Goal: Task Accomplishment & Management: Complete application form

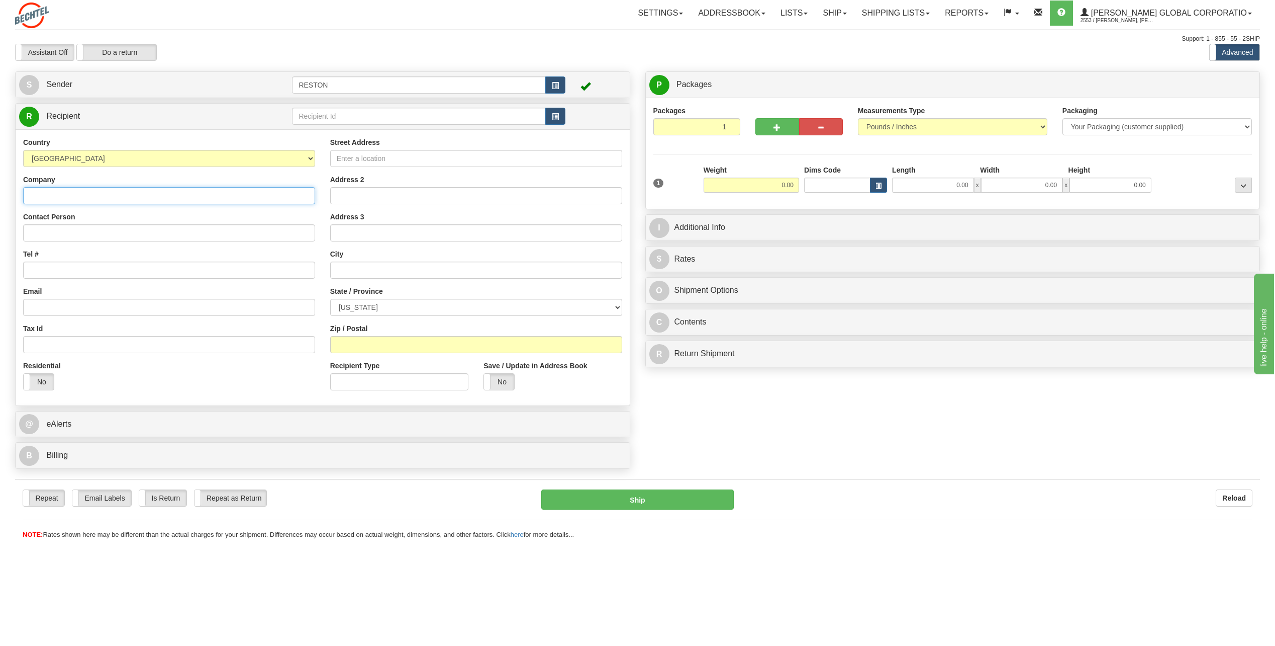
click at [175, 190] on input "Company" at bounding box center [169, 195] width 292 height 17
type input "[PERSON_NAME]"
click at [120, 274] on input "Tel #" at bounding box center [169, 269] width 292 height 17
paste input "[PHONE_NUMBER]"
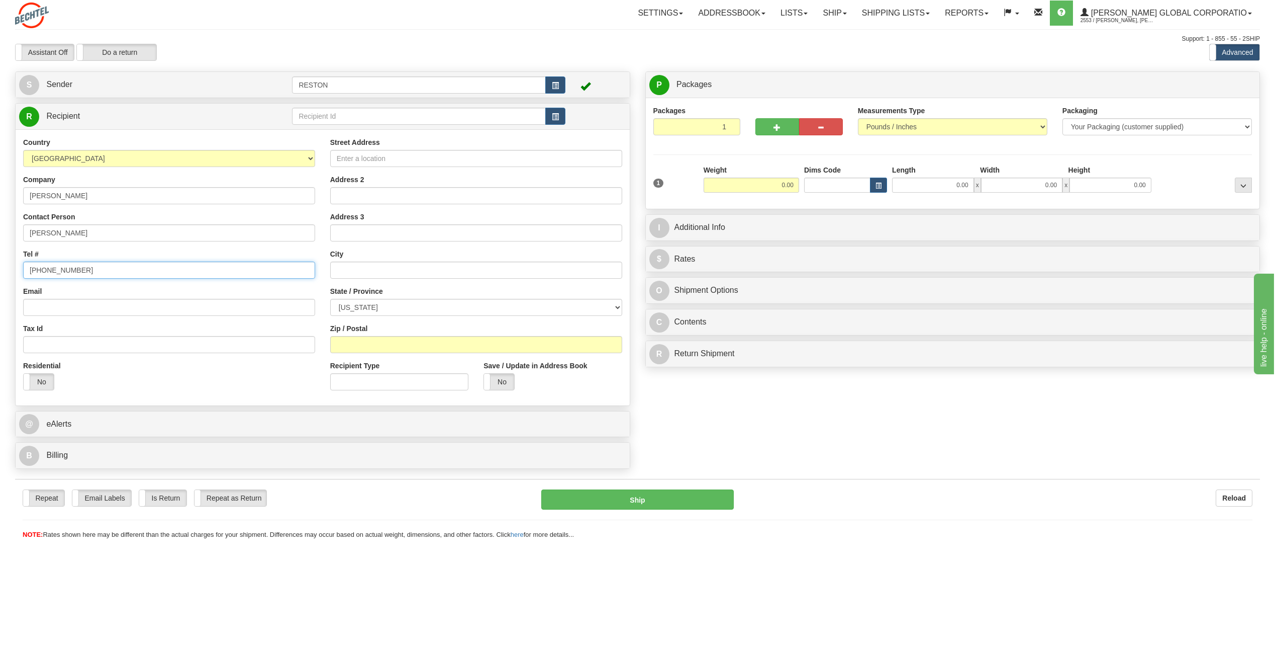
type input "[PHONE_NUMBER]"
click at [163, 306] on input "Email" at bounding box center [169, 307] width 292 height 17
paste input "[EMAIL_ADDRESS][PERSON_NAME][DOMAIN_NAME]"
type input "[EMAIL_ADDRESS][PERSON_NAME][DOMAIN_NAME]"
click at [21, 381] on div "Residential Yes No" at bounding box center [67, 378] width 103 height 37
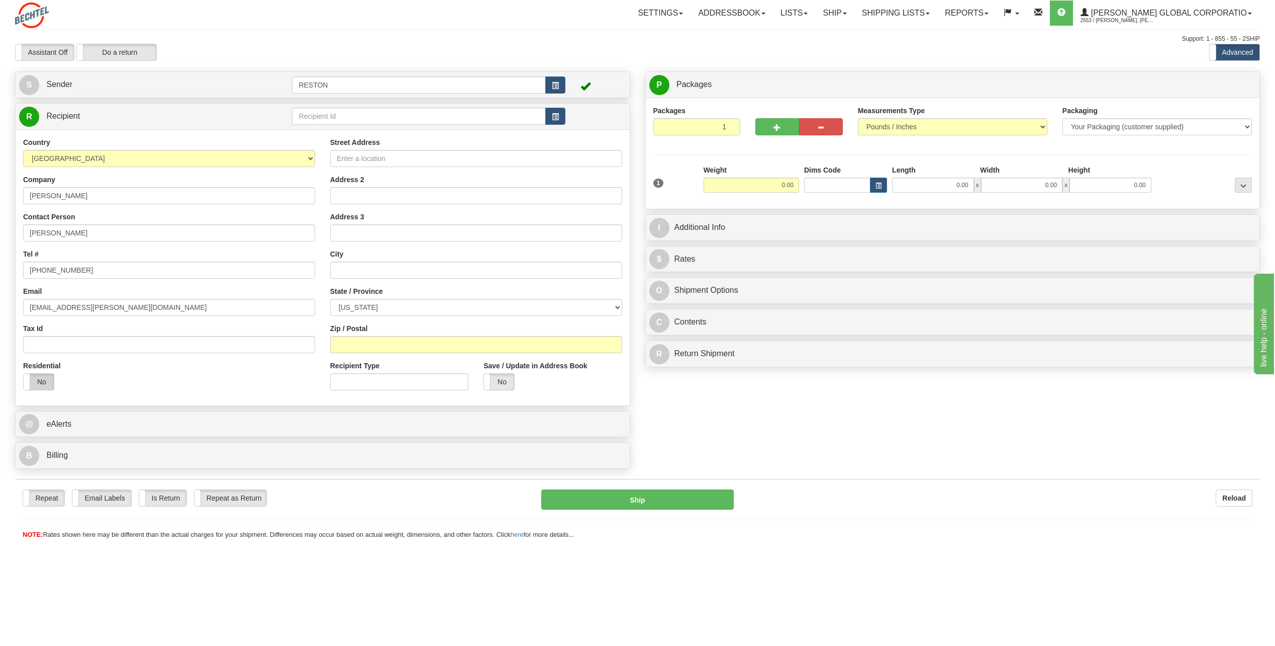
click at [36, 381] on label "No" at bounding box center [39, 382] width 30 height 16
click at [36, 381] on label "Yes" at bounding box center [39, 382] width 30 height 16
click at [341, 155] on input "Street Address" at bounding box center [476, 158] width 292 height 17
paste input "[STREET_ADDRESS]"
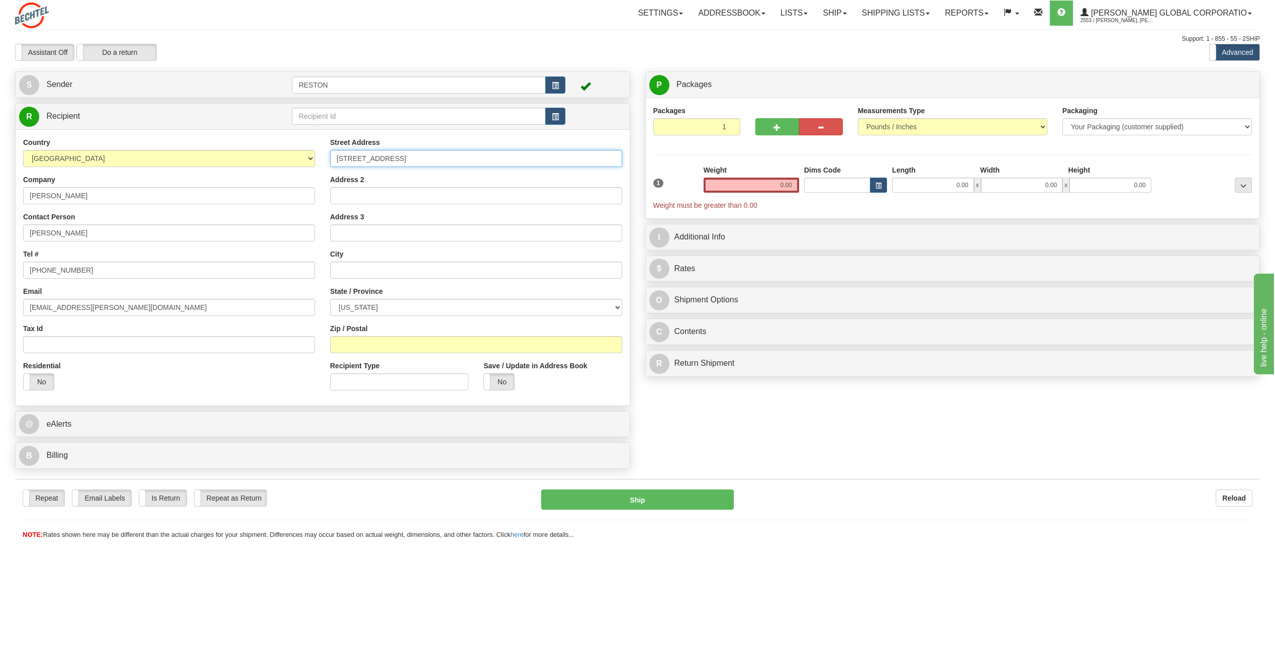
type input "[STREET_ADDRESS]"
click at [363, 194] on input "Address 2" at bounding box center [476, 195] width 292 height 17
paste input "Suite 2420"
type input "Suite 2420"
click at [380, 267] on input "text" at bounding box center [476, 269] width 292 height 17
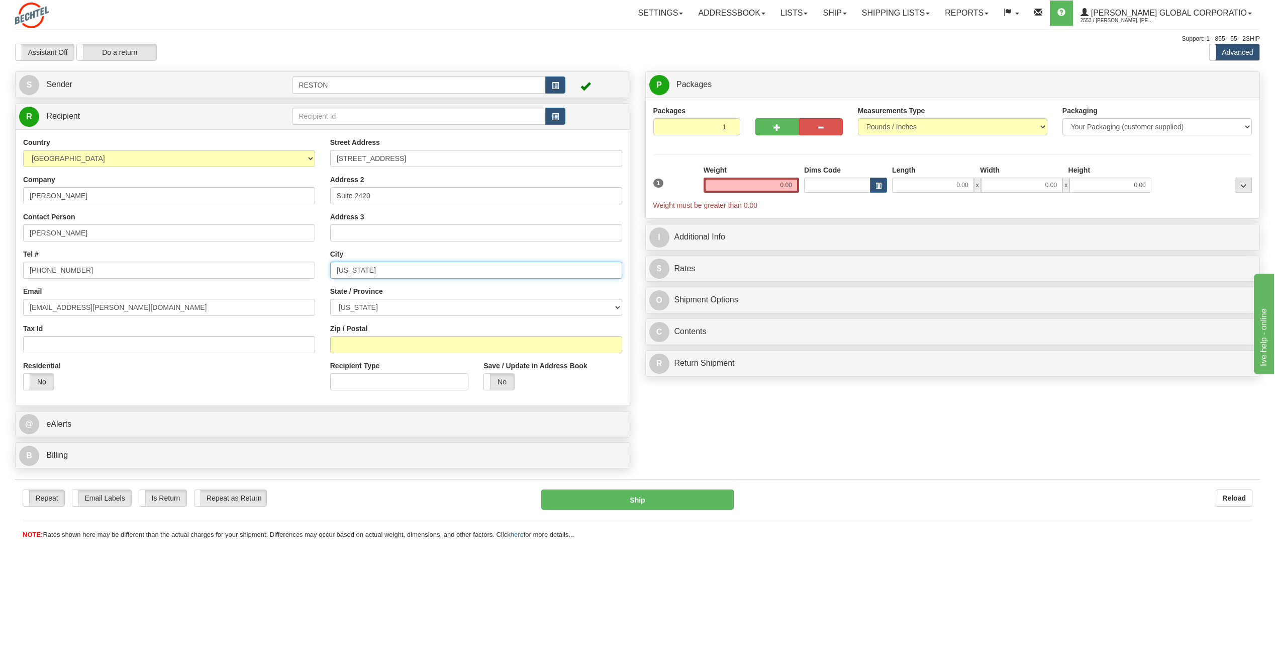
type input "[US_STATE]"
click at [422, 311] on select "[US_STATE] [US_STATE] [US_STATE] [US_STATE] Armed Forces America Armed Forces E…" at bounding box center [476, 307] width 292 height 17
select select "NY"
click at [330, 299] on select "[US_STATE] [US_STATE] [US_STATE] [US_STATE] Armed Forces America Armed Forces E…" at bounding box center [476, 307] width 292 height 17
click at [370, 345] on input "Zip / Postal" at bounding box center [476, 344] width 292 height 17
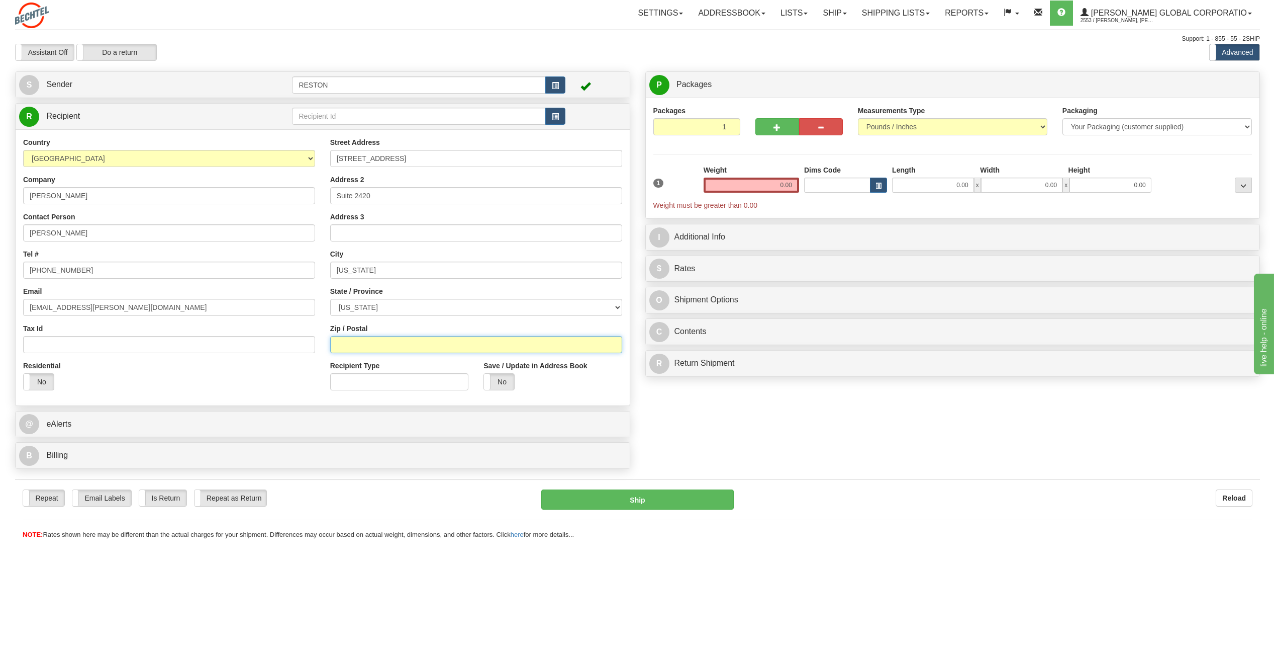
click at [459, 342] on input "Zip / Postal" at bounding box center [476, 344] width 292 height 17
paste input "10005"
type input "10005"
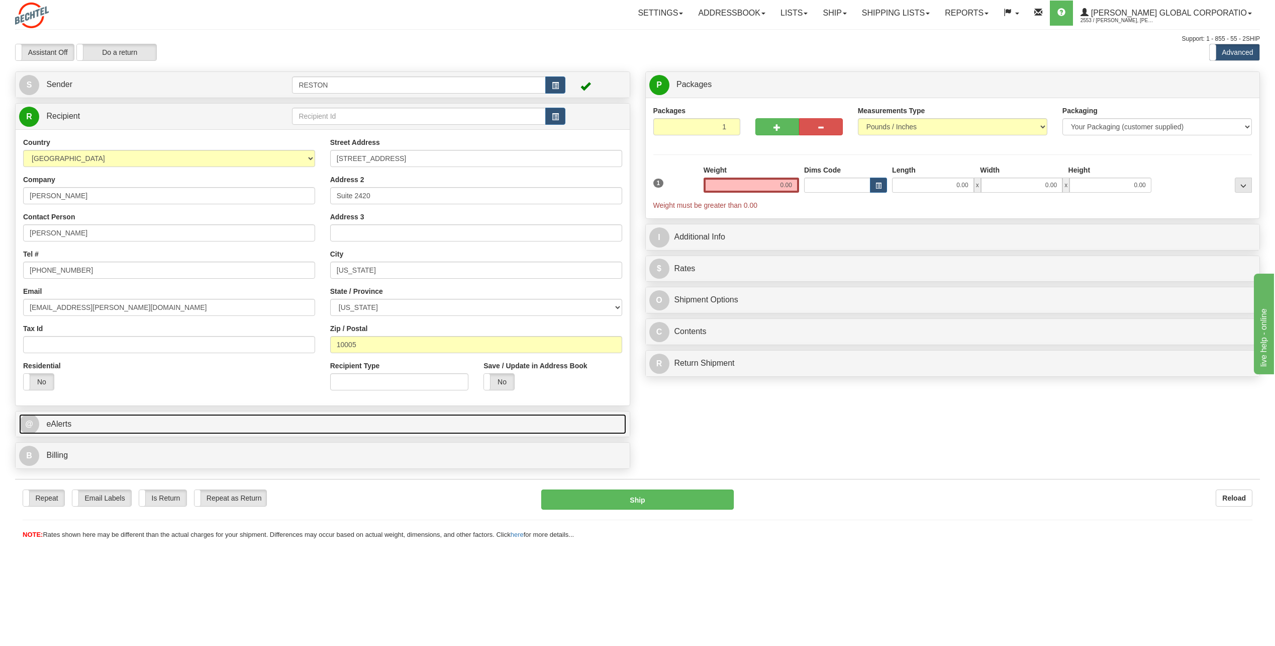
click at [331, 421] on link "@ eAlerts" at bounding box center [322, 424] width 607 height 21
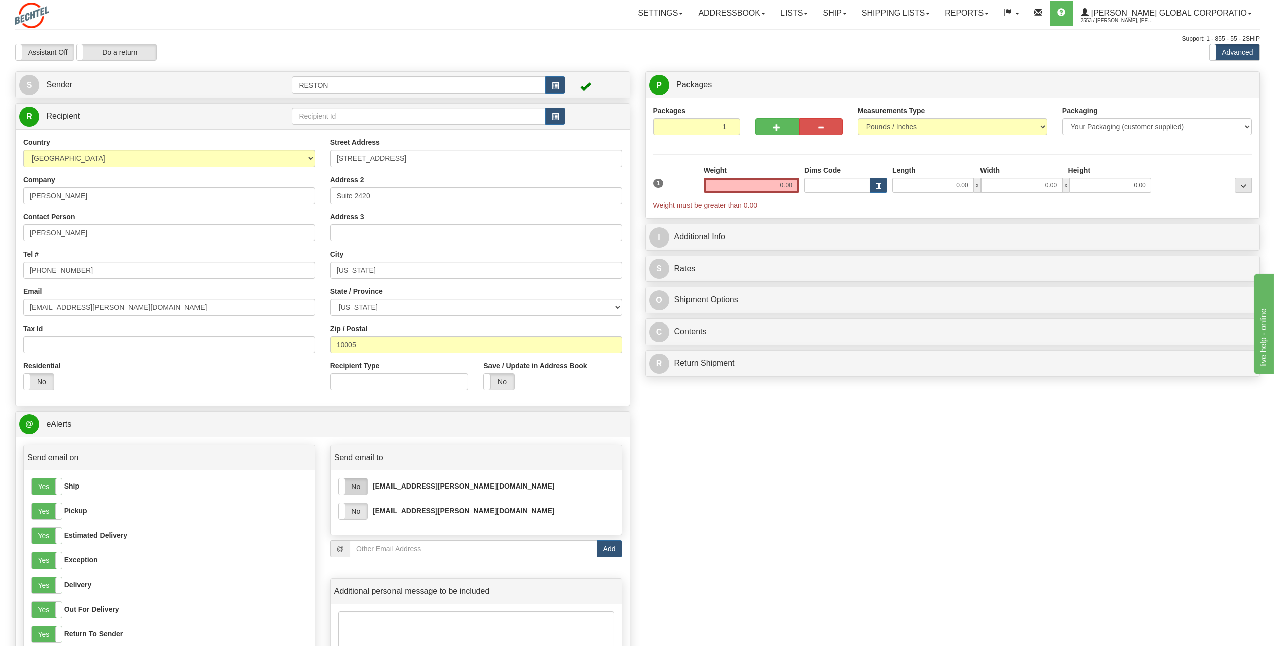
click at [358, 488] on label "No" at bounding box center [353, 486] width 29 height 16
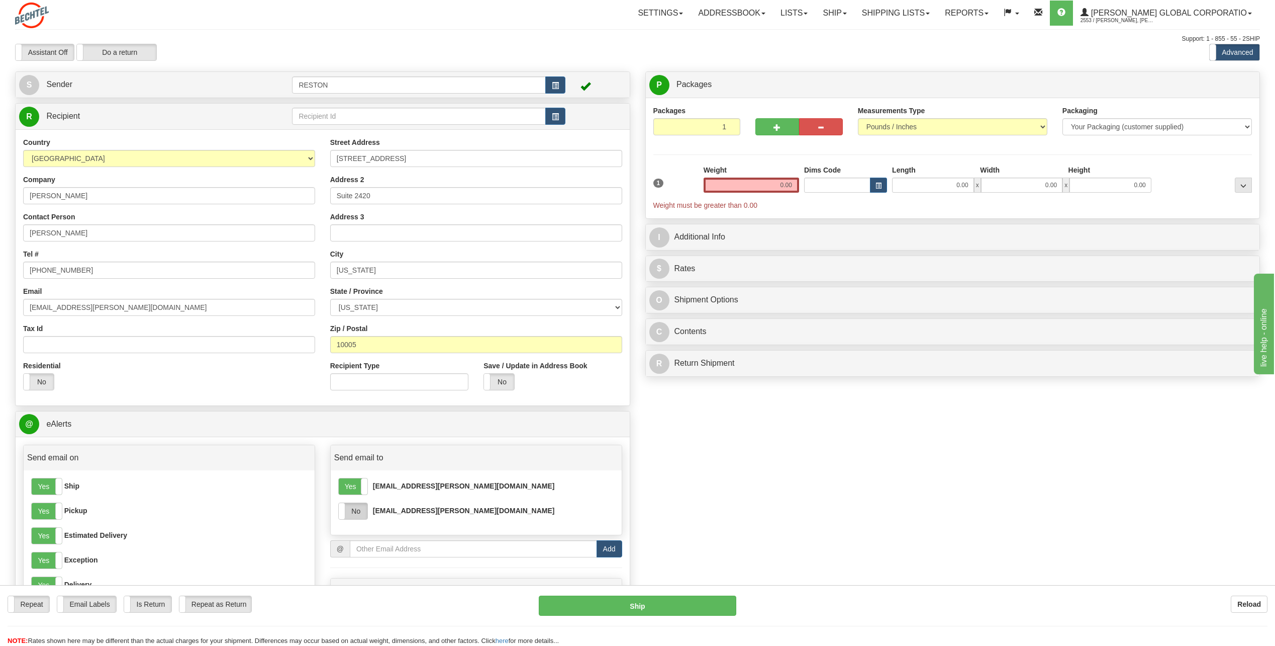
click at [347, 516] on label "No" at bounding box center [353, 511] width 29 height 16
click at [789, 185] on input "0.00" at bounding box center [752, 184] width 96 height 15
type input "5.00"
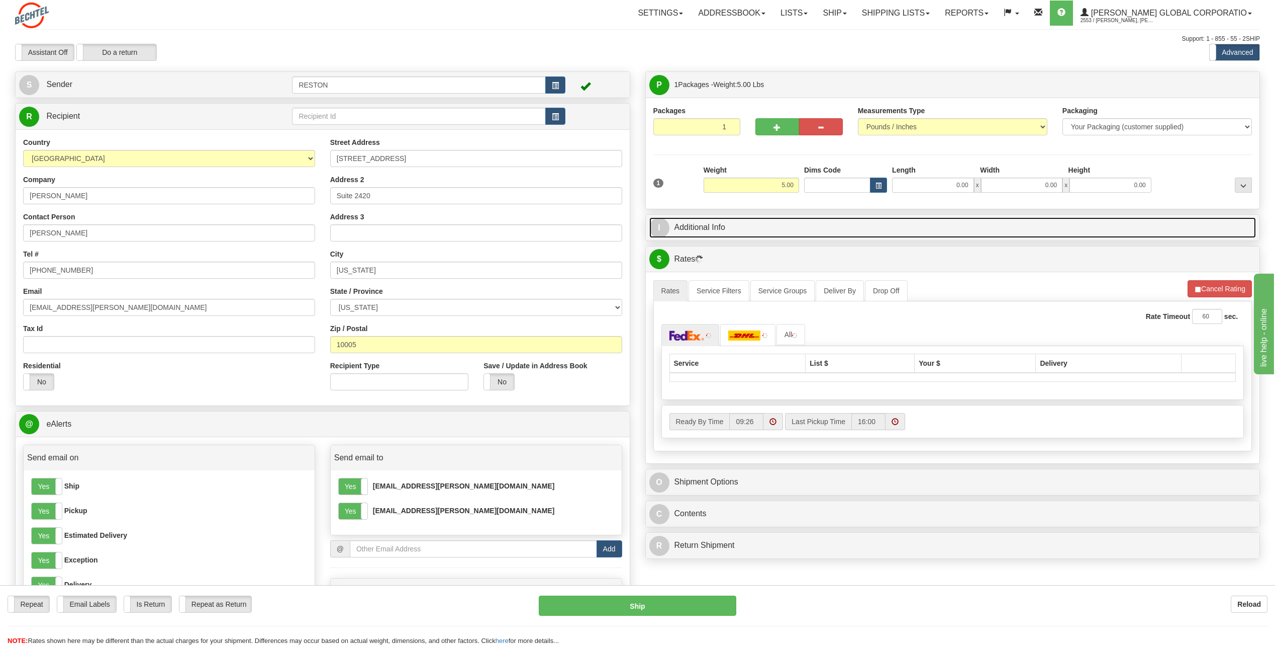
click at [835, 232] on link "I Additional Info" at bounding box center [953, 227] width 607 height 21
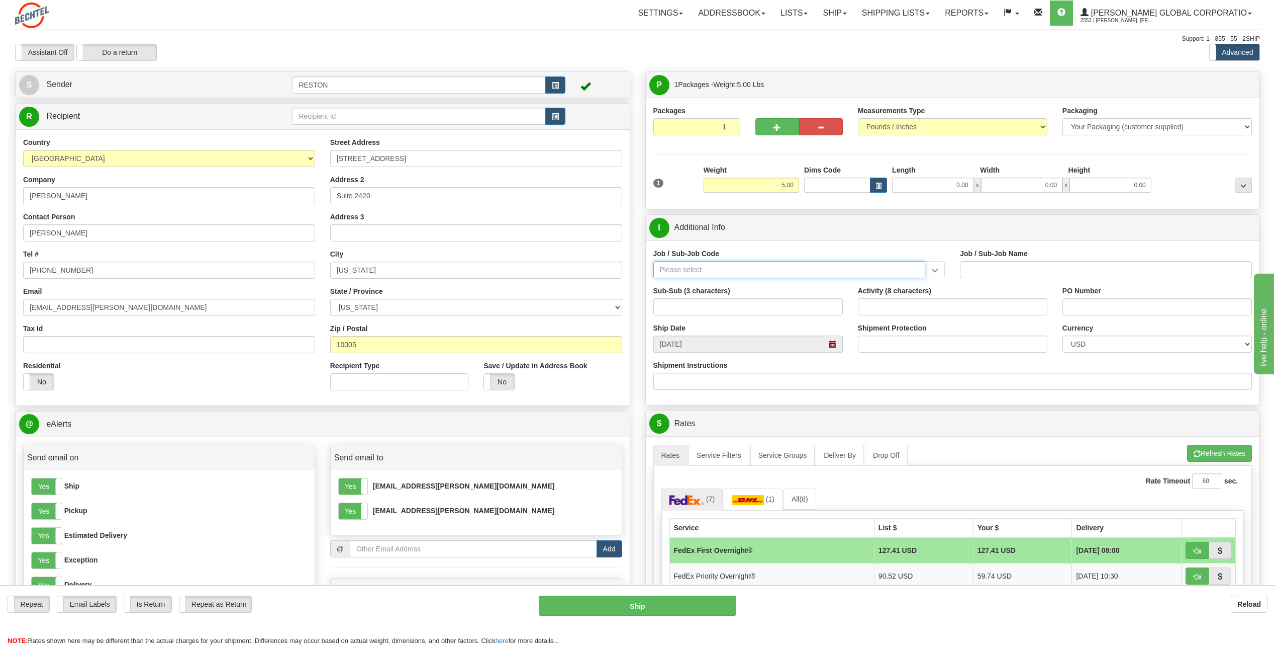
click at [735, 273] on input "Job / Sub-Job Code" at bounding box center [790, 269] width 272 height 17
paste input "56107-100"
type input "56107-100"
click at [789, 285] on div "56107-100" at bounding box center [787, 285] width 262 height 11
type input "NE CORRIDOR MGMT - NE CORRIDOR MGMT"
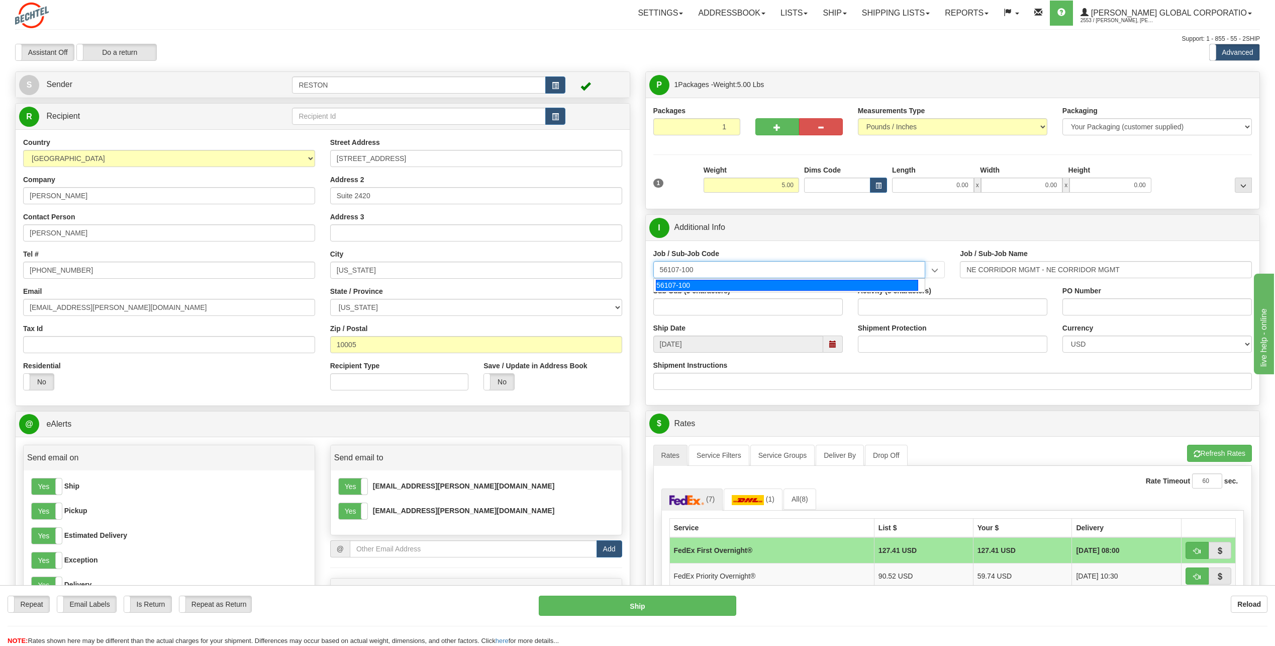
type input "56107-100"
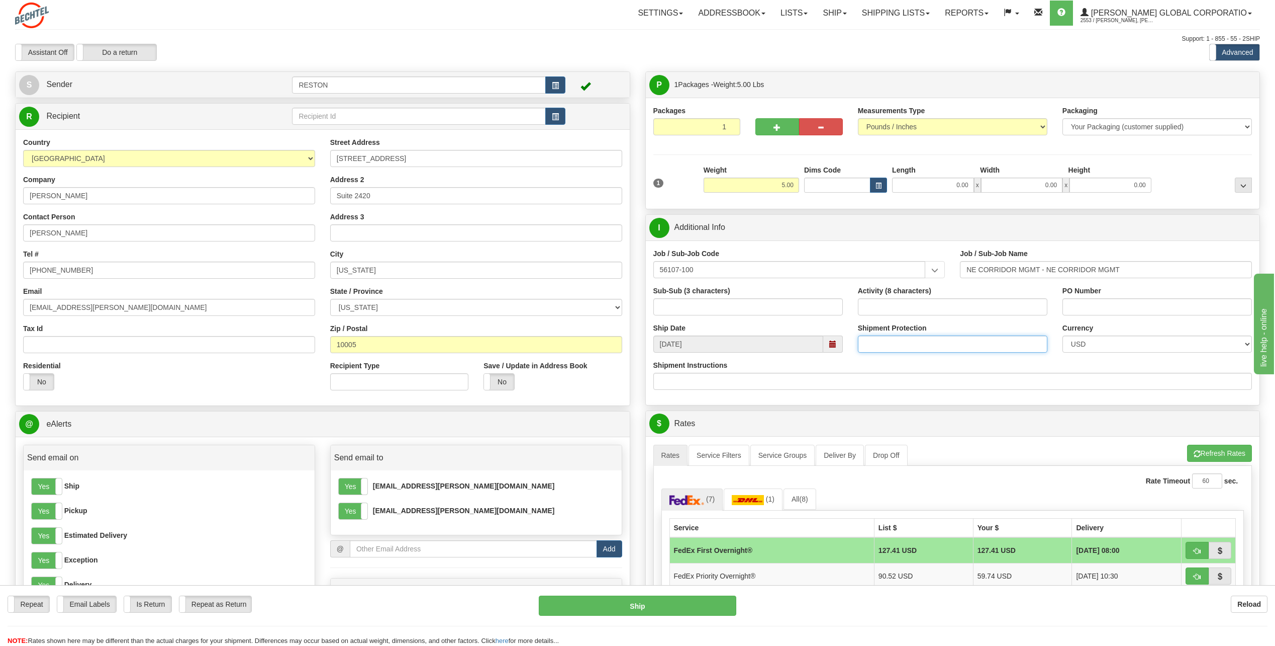
click at [889, 345] on input "Shipment Protection" at bounding box center [953, 343] width 190 height 17
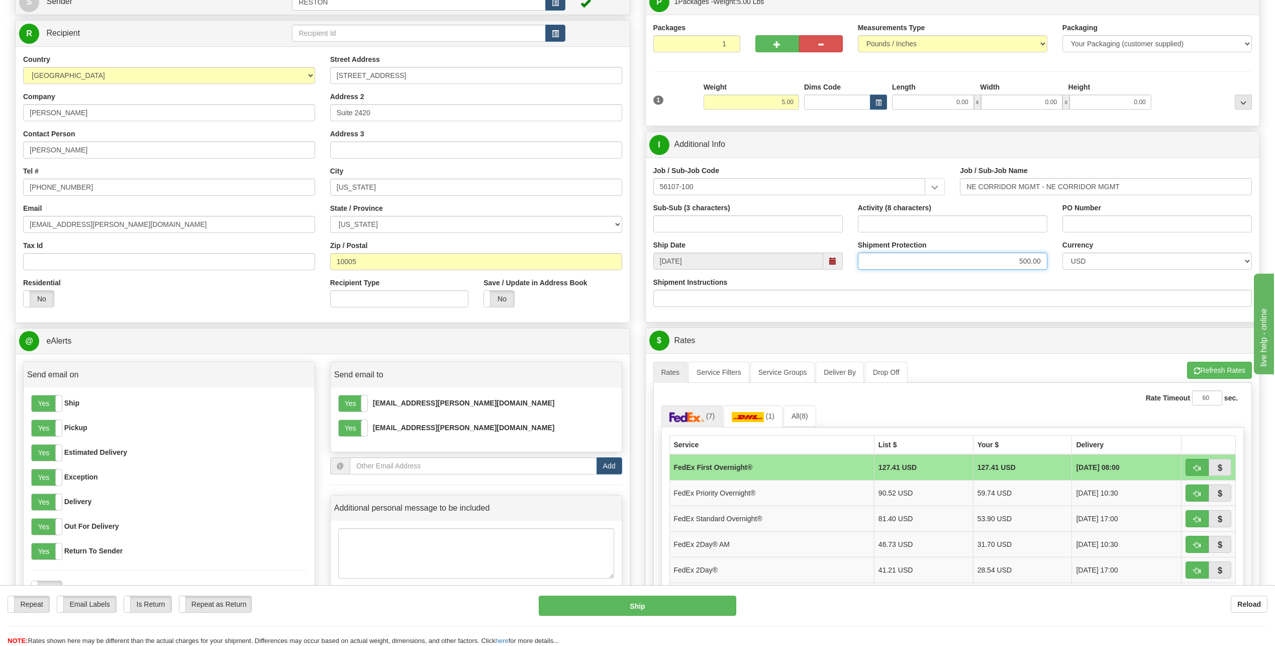
scroll to position [101, 0]
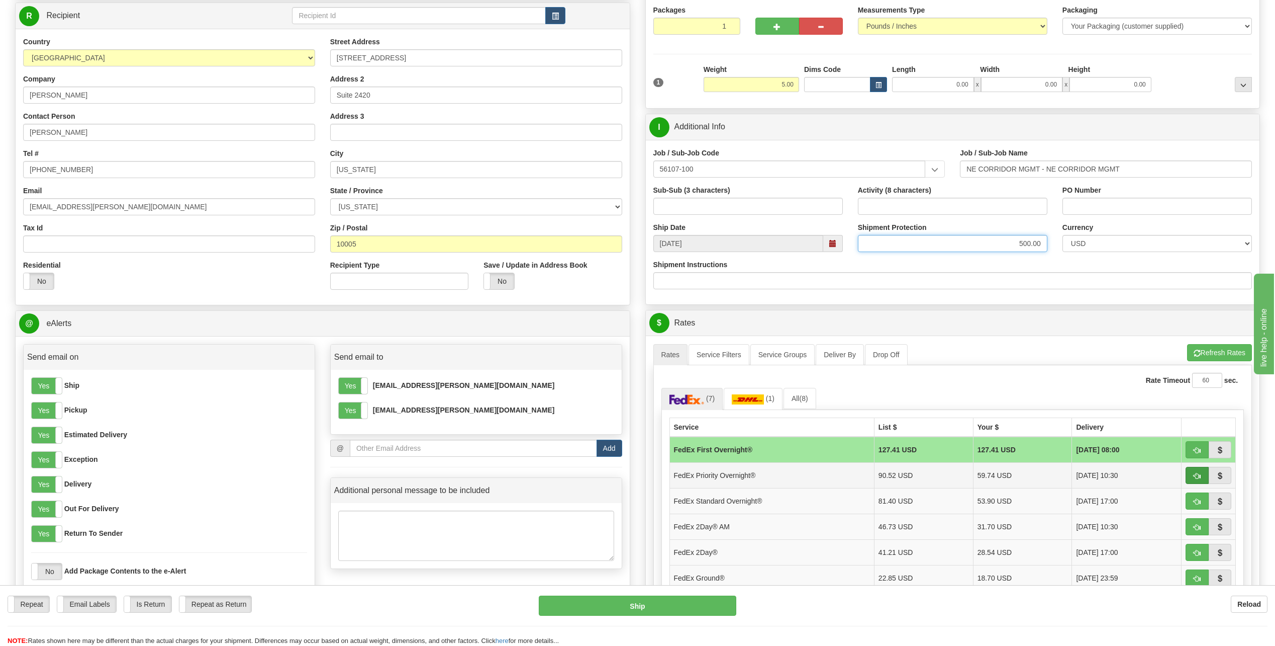
type input "500.00"
click at [1195, 475] on span "button" at bounding box center [1197, 476] width 7 height 7
type input "01"
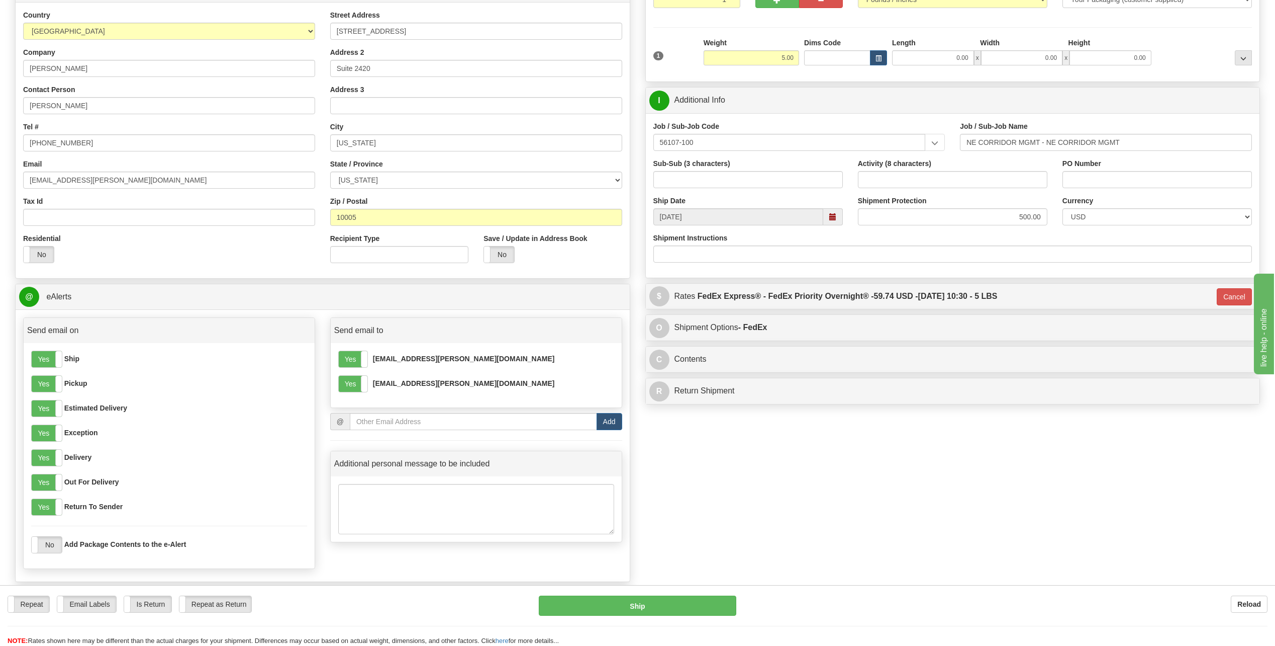
scroll to position [151, 0]
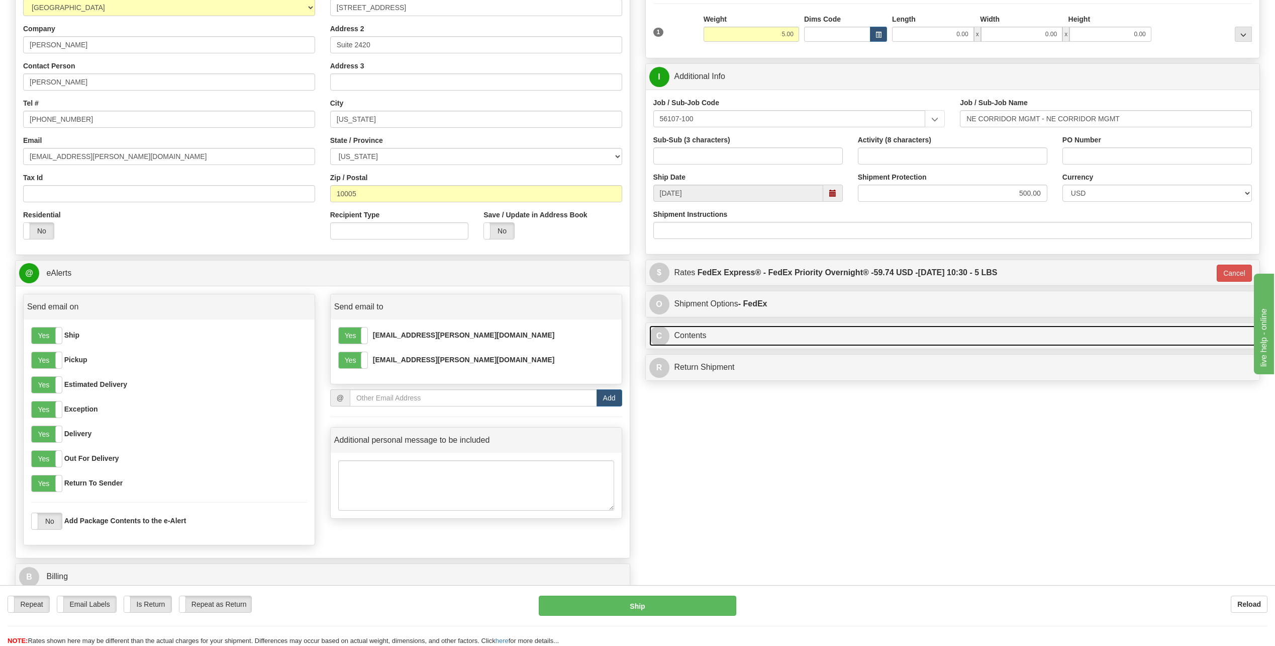
click at [902, 333] on link "C Contents" at bounding box center [953, 335] width 607 height 21
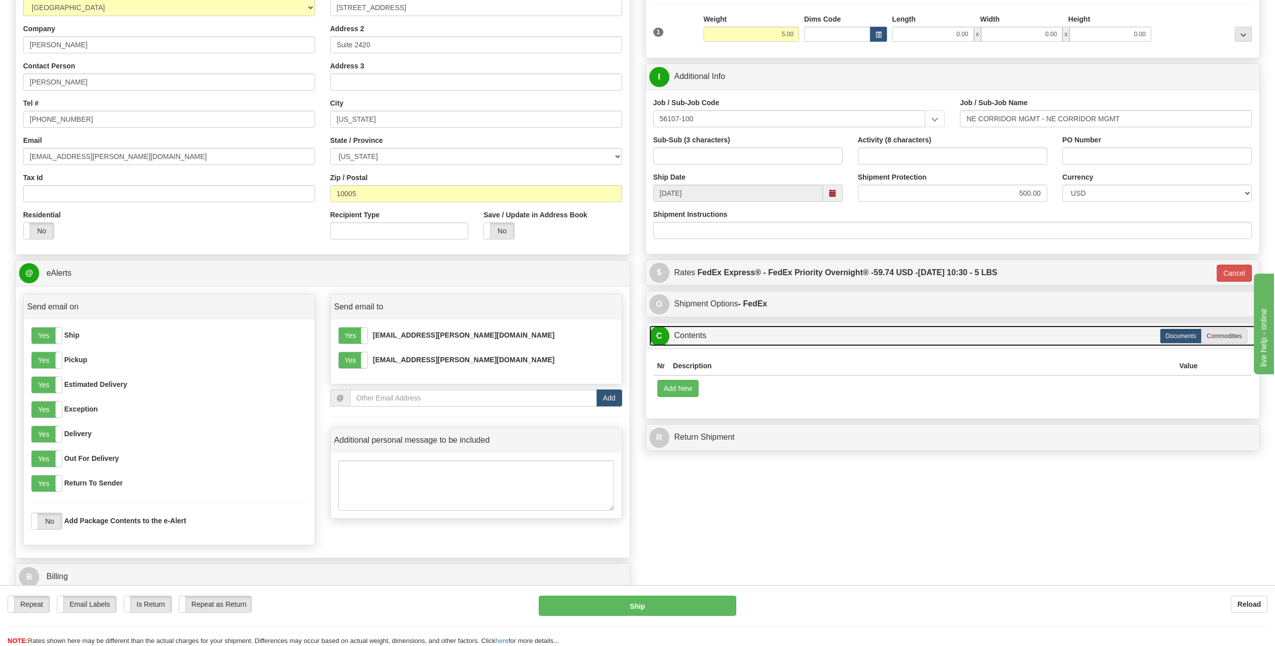
click at [903, 333] on link "C Contents" at bounding box center [953, 335] width 607 height 21
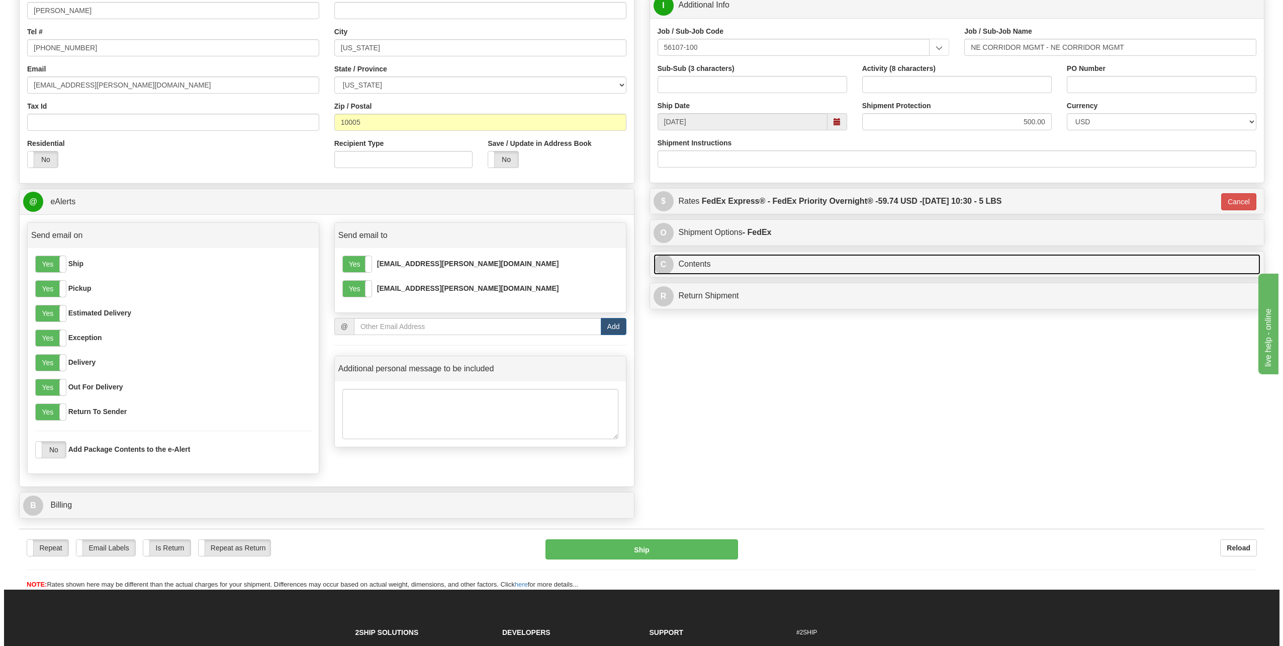
scroll to position [352, 0]
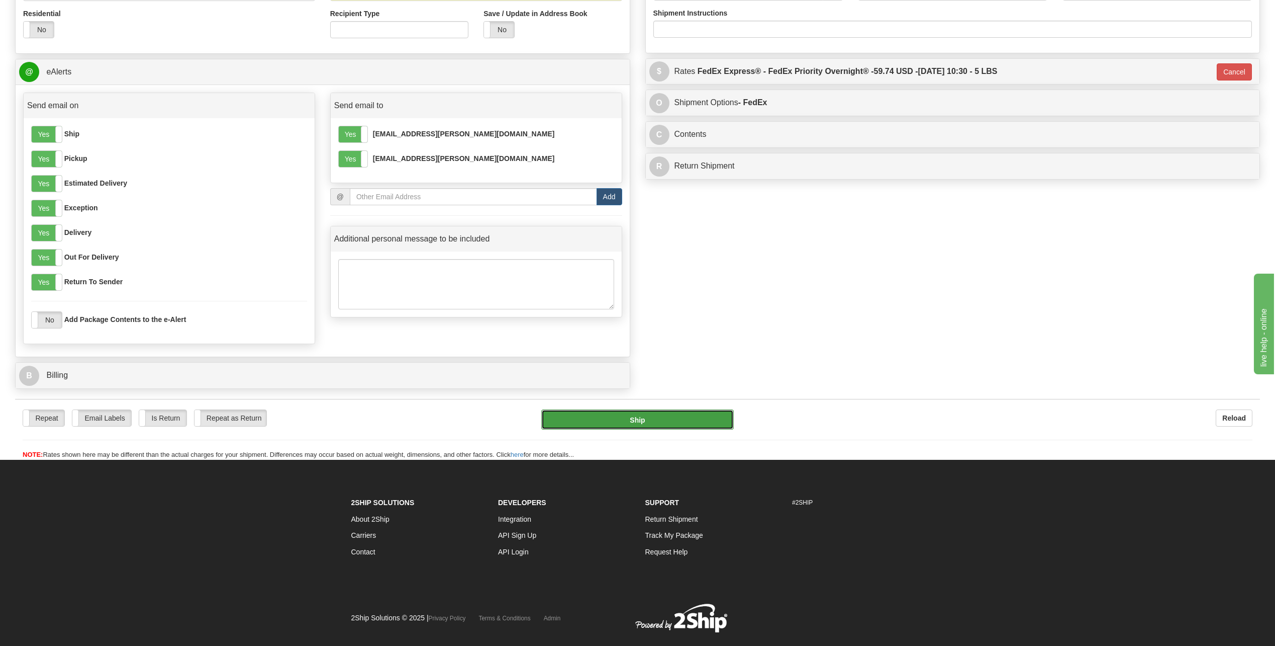
click at [675, 422] on button "Ship" at bounding box center [637, 419] width 193 height 20
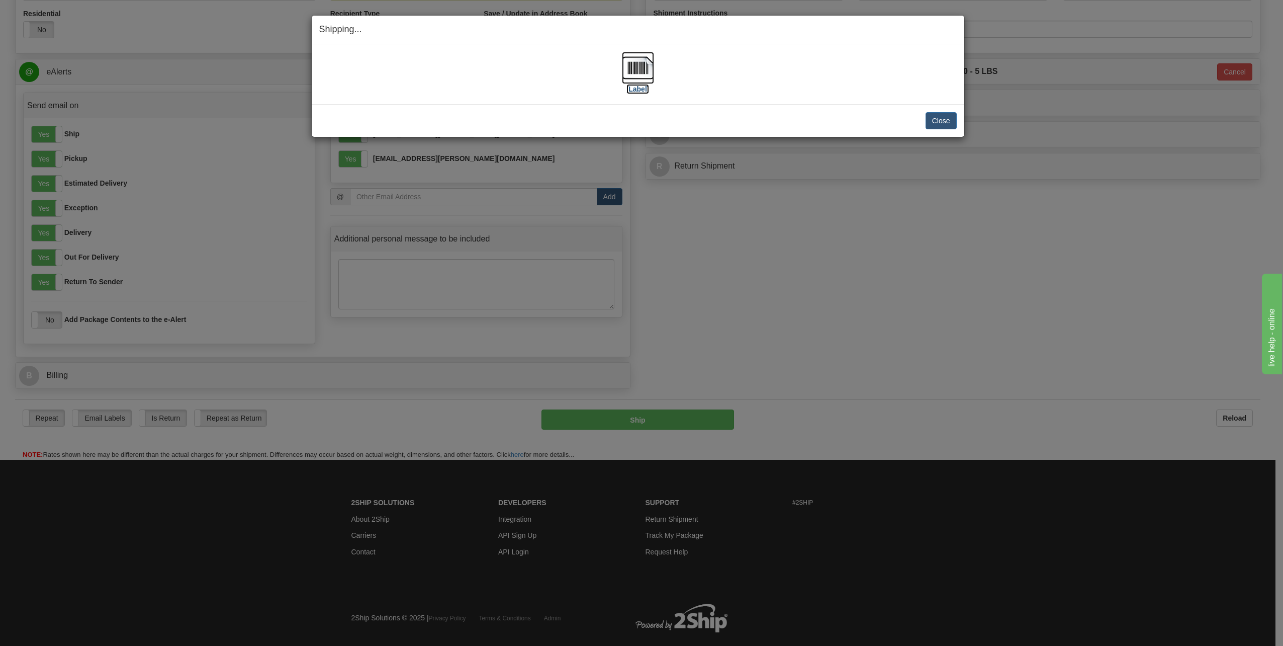
click at [632, 87] on label "[Label]" at bounding box center [637, 89] width 23 height 10
